Goal: Navigation & Orientation: Find specific page/section

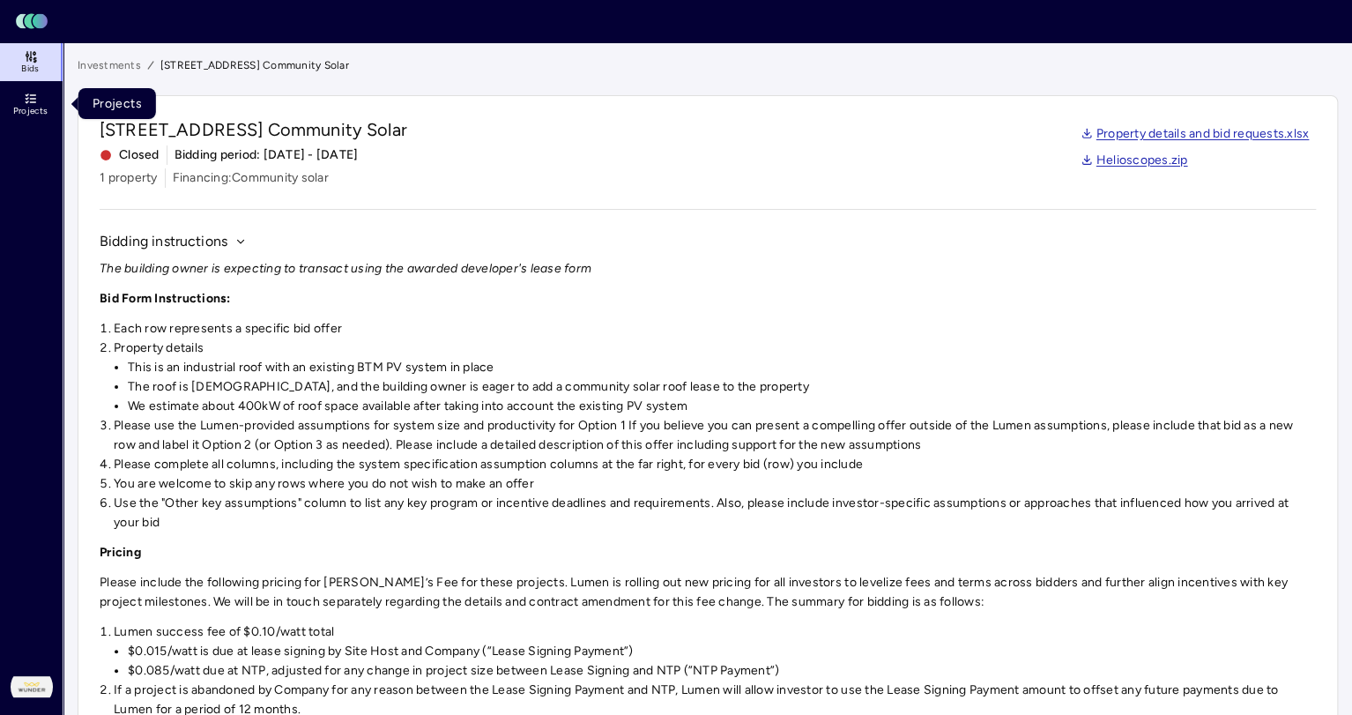
click at [38, 104] on link "Projects" at bounding box center [32, 104] width 64 height 39
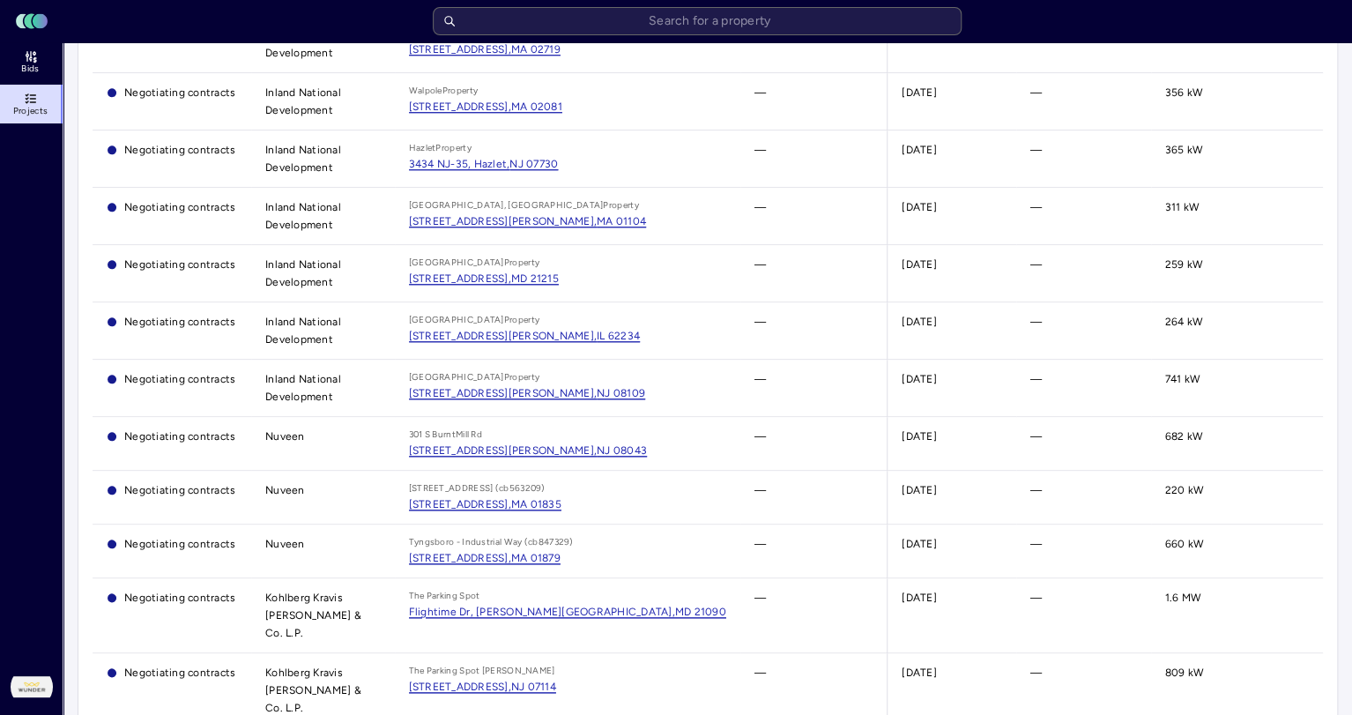
scroll to position [1007, 0]
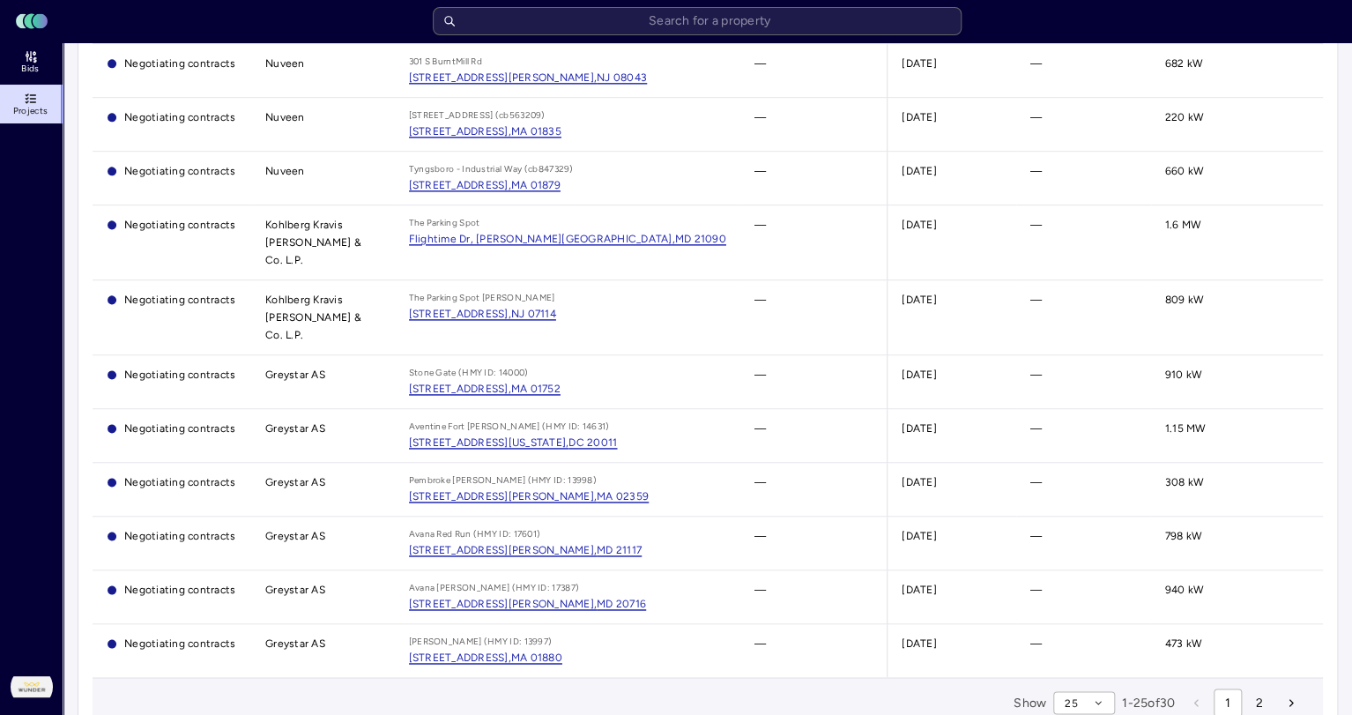
click at [1260, 693] on span "2" at bounding box center [1259, 702] width 7 height 19
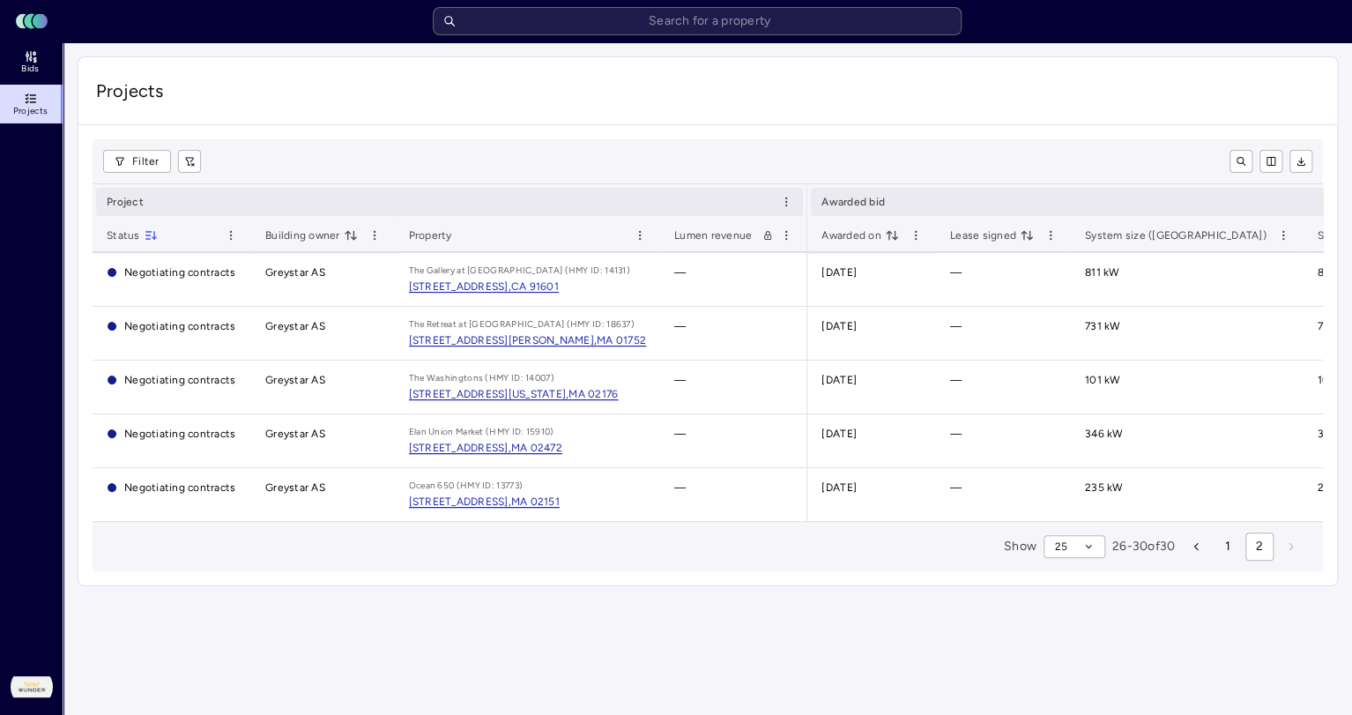
click at [1235, 543] on button "1" at bounding box center [1227, 546] width 28 height 28
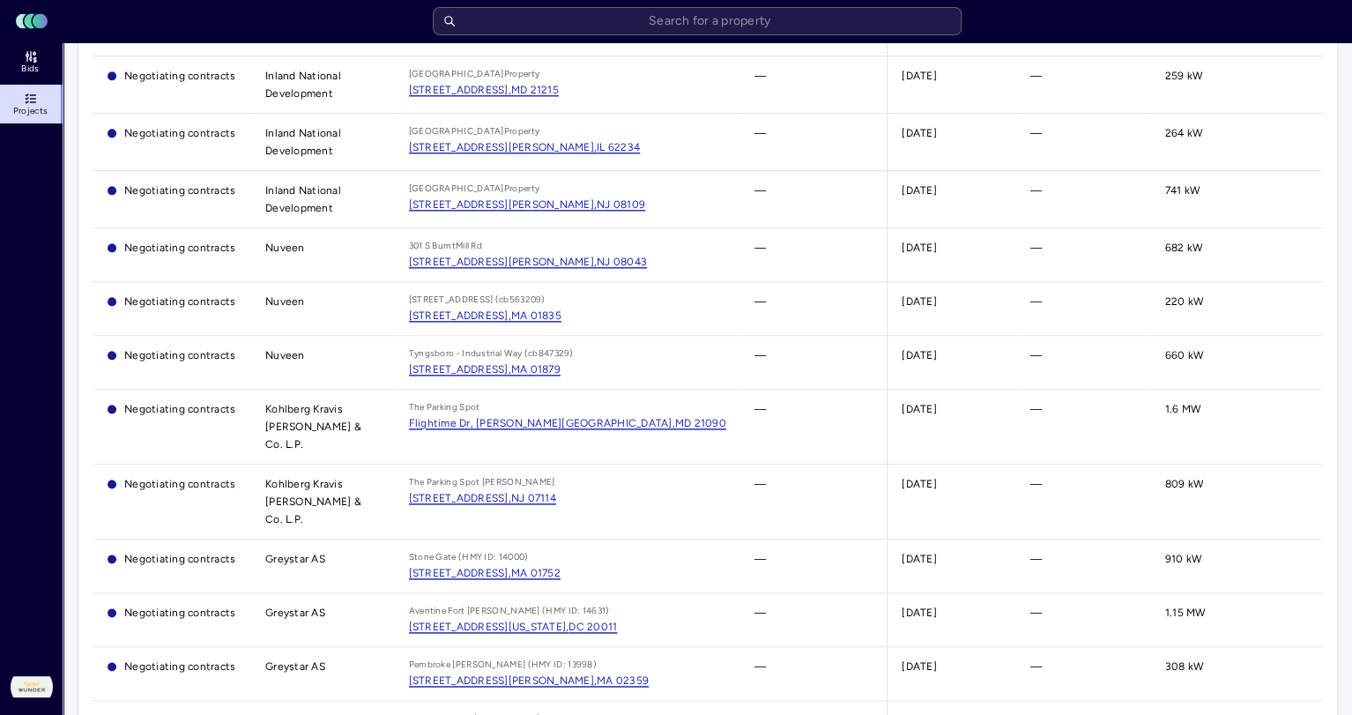
scroll to position [1007, 0]
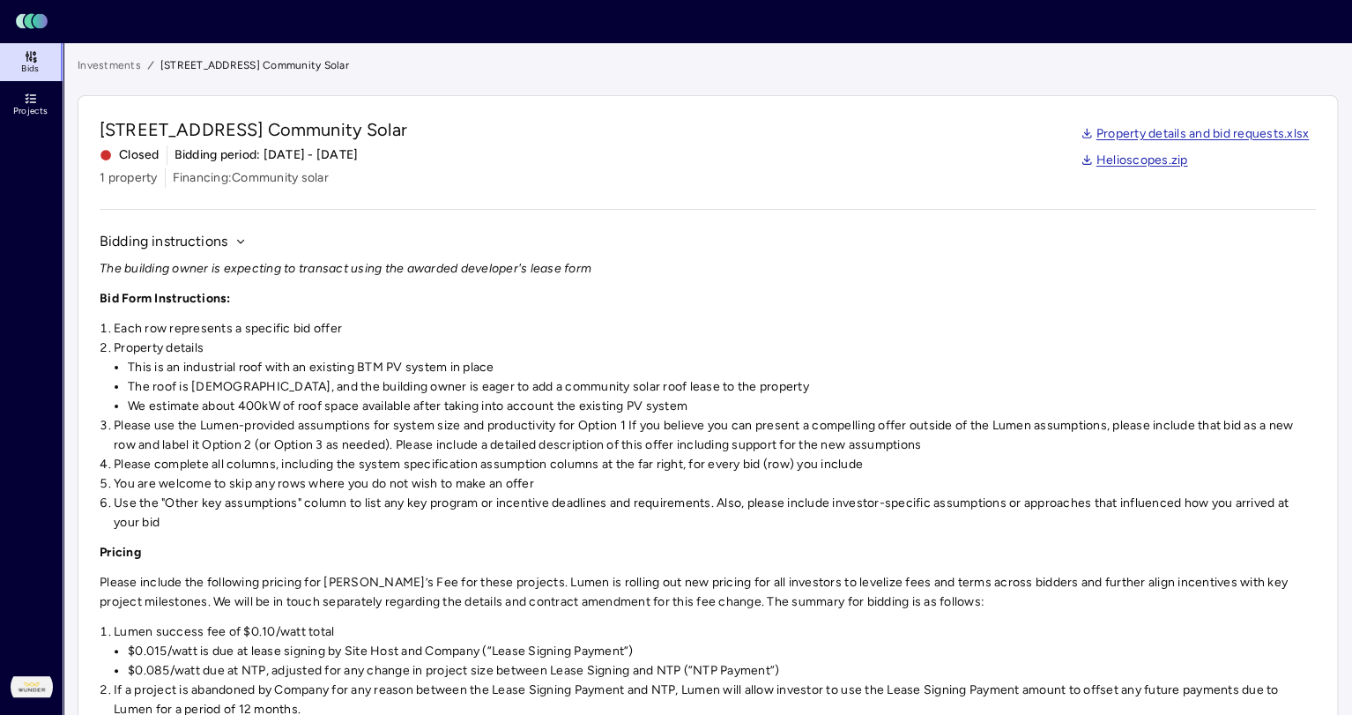
click at [128, 65] on link "Investments" at bounding box center [109, 65] width 63 height 18
